Goal: Unclear

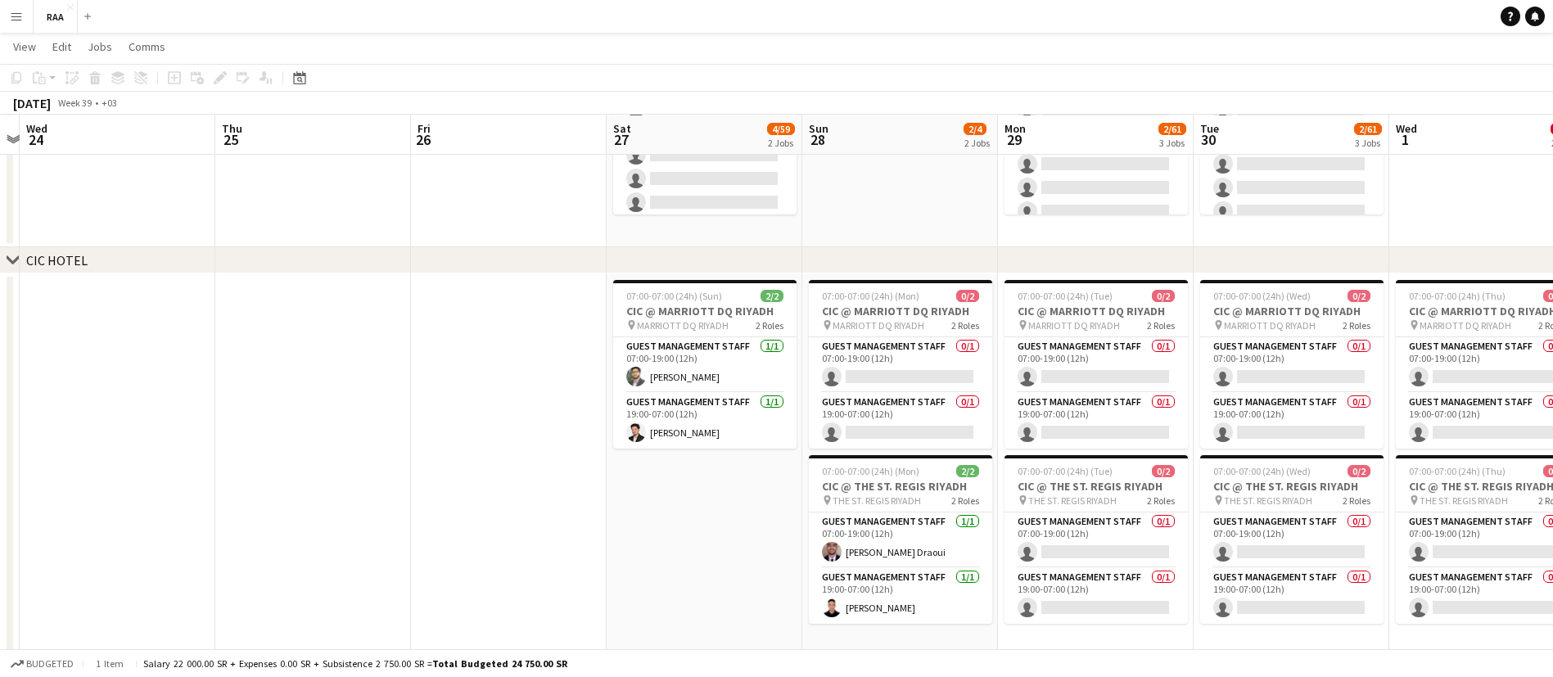
scroll to position [219, 0]
drag, startPoint x: 454, startPoint y: 387, endPoint x: 332, endPoint y: 486, distance: 157.1
click at [332, 486] on app-date-cell at bounding box center [313, 480] width 196 height 415
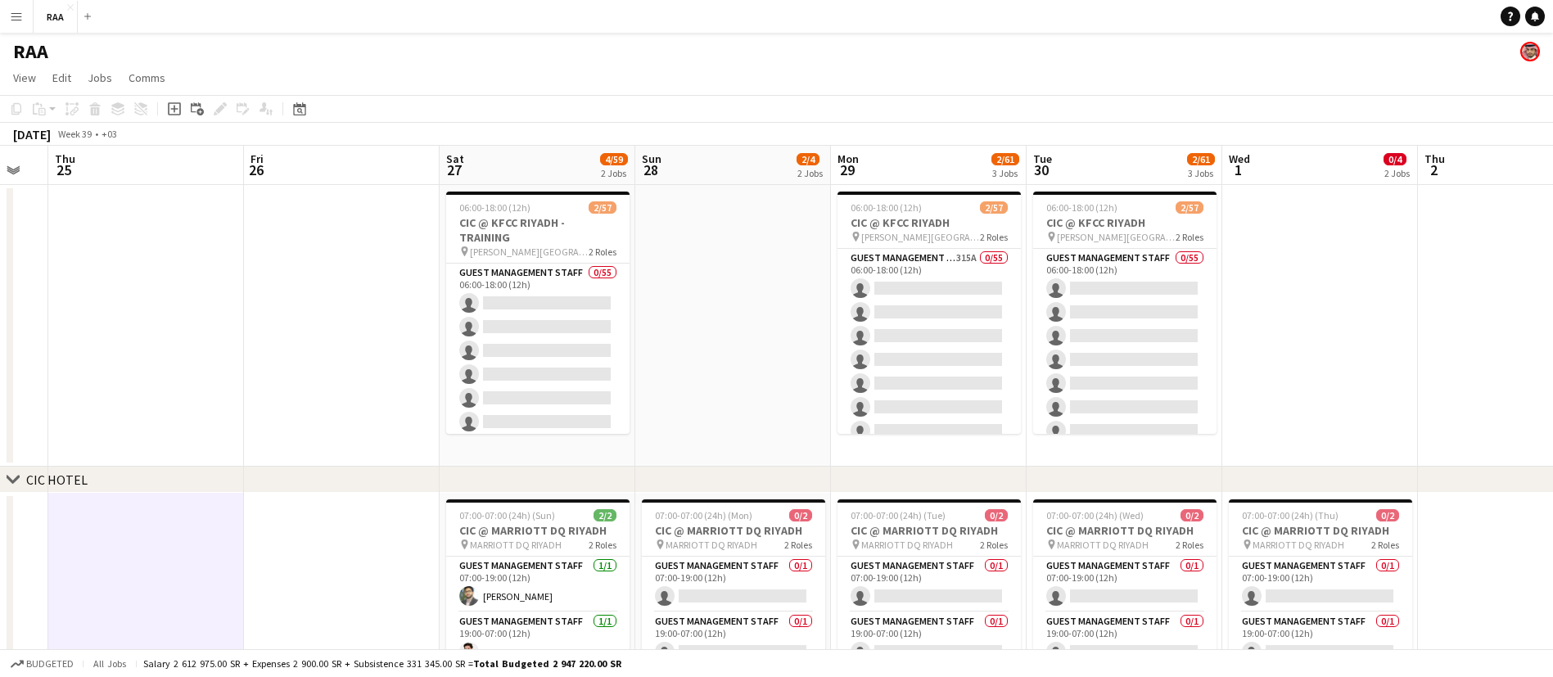
scroll to position [0, 546]
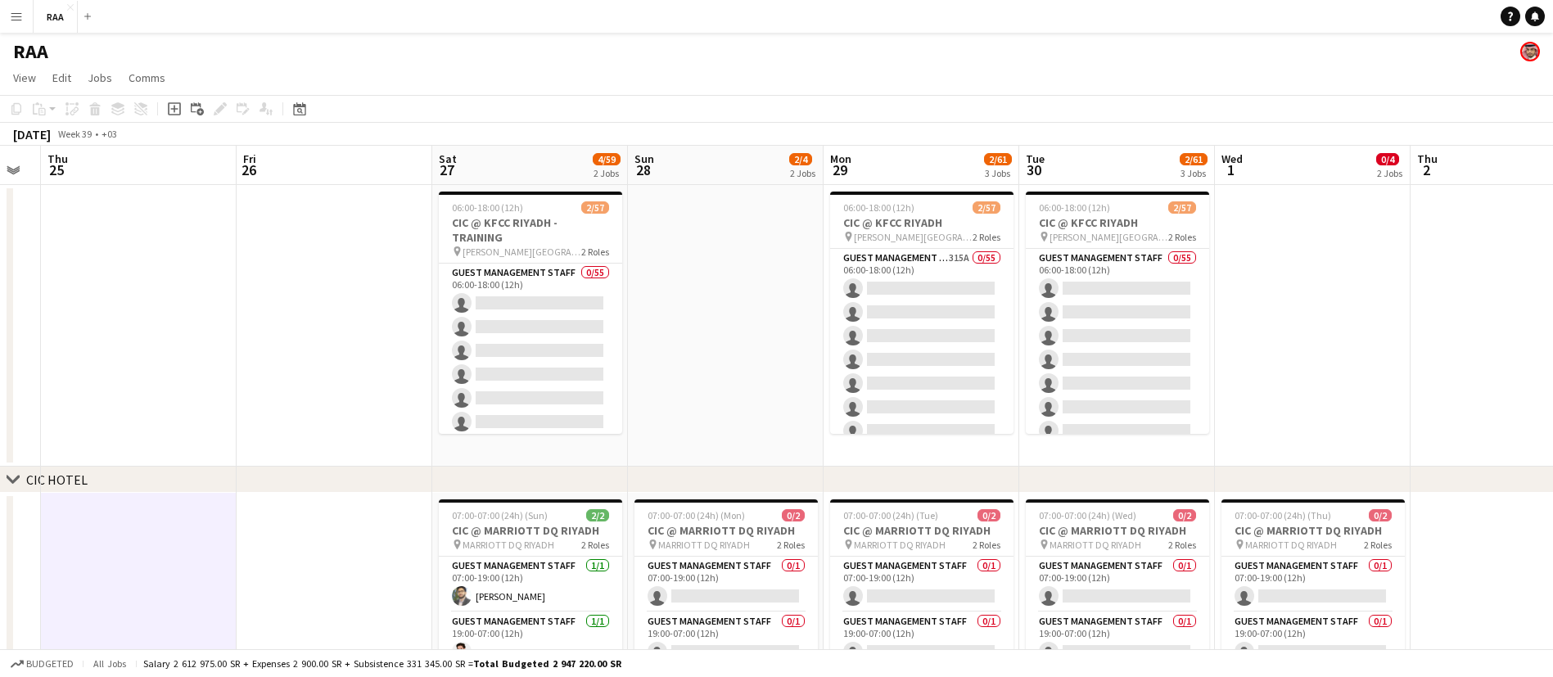
drag, startPoint x: 537, startPoint y: 323, endPoint x: 362, endPoint y: 322, distance: 175.2
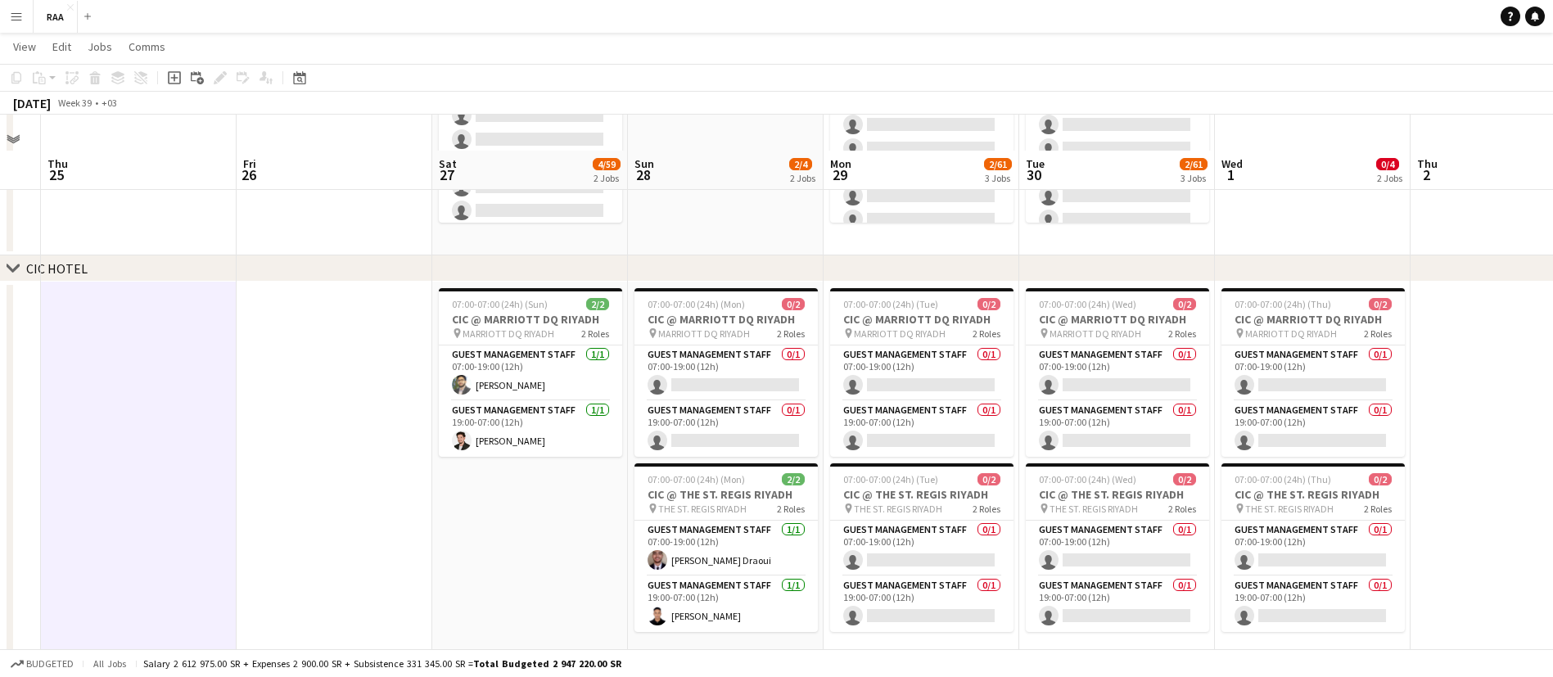
scroll to position [246, 0]
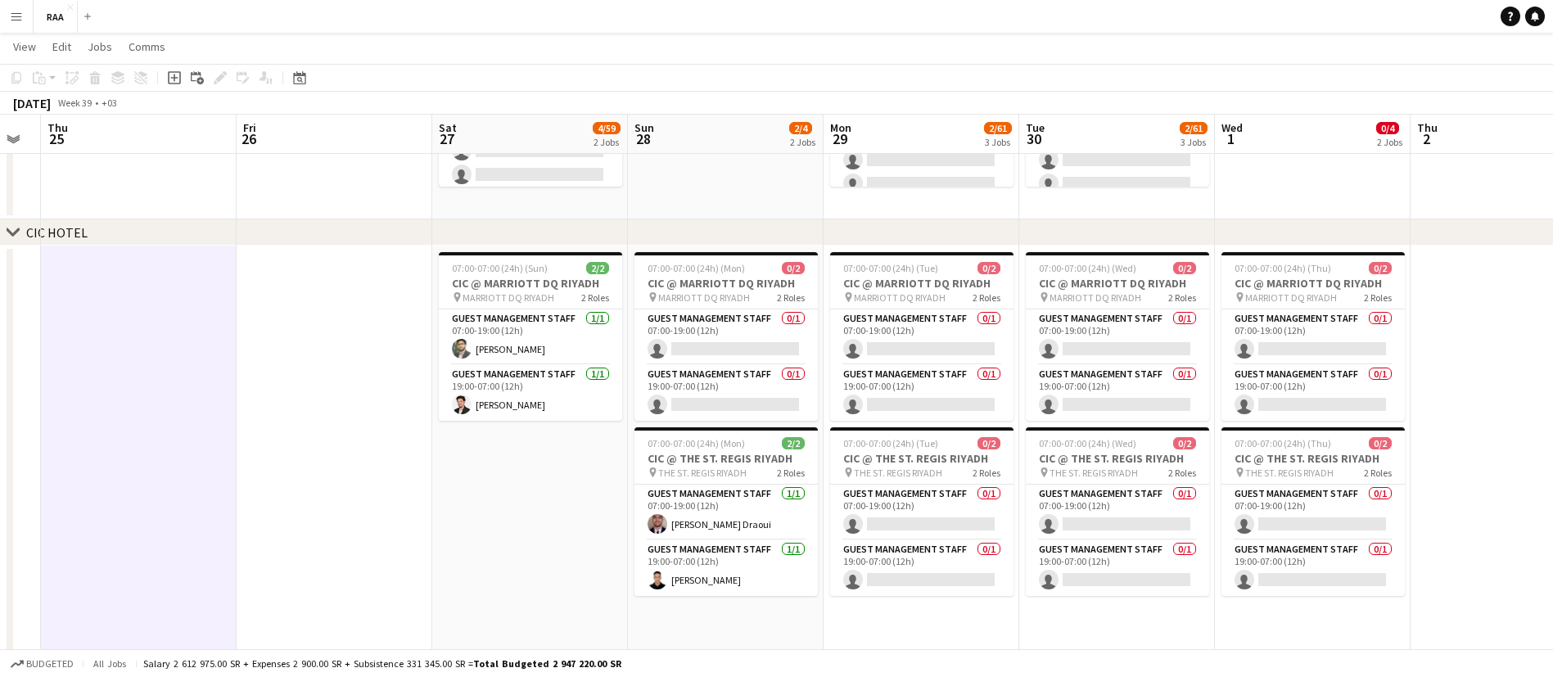
click at [670, 602] on app-date-cell "07:00-07:00 (24h) (Mon) 0/2 CIC @ MARRIOTT DQ RIYADH pin MARRIOTT DQ RIYADH 2 R…" at bounding box center [726, 453] width 196 height 415
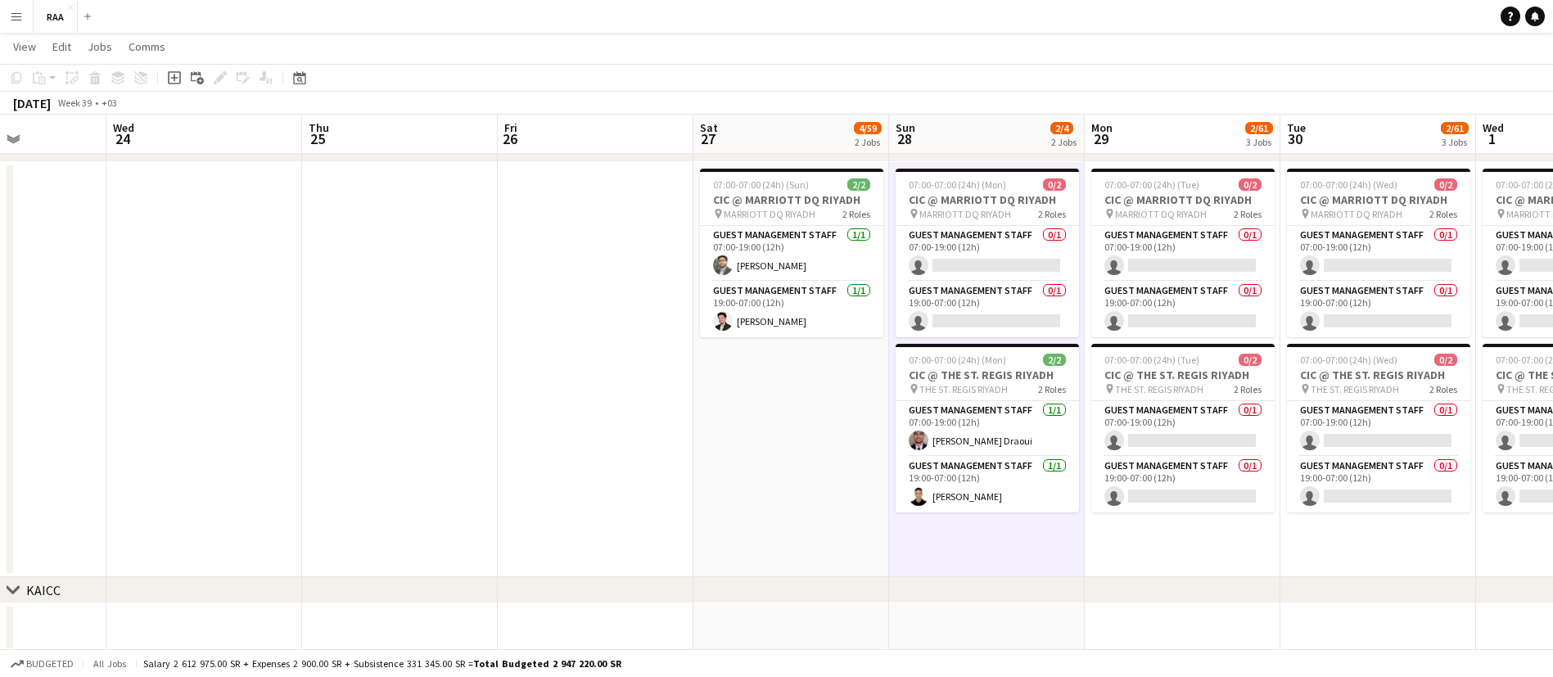
scroll to position [0, 483]
